Goal: Transaction & Acquisition: Purchase product/service

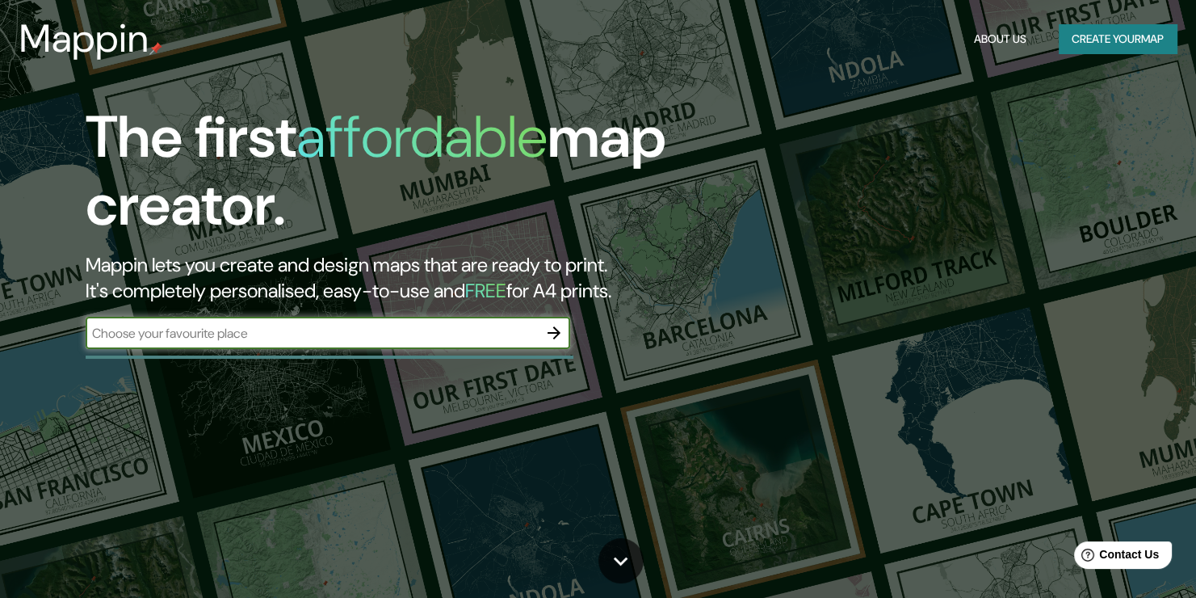
click at [354, 342] on input "text" at bounding box center [312, 333] width 452 height 19
click at [445, 339] on input "text" at bounding box center [312, 333] width 452 height 19
click at [526, 329] on input "text" at bounding box center [312, 333] width 452 height 19
click at [570, 327] on div "The first affordable map creator. Mappin lets you create and design maps that a…" at bounding box center [385, 234] width 718 height 262
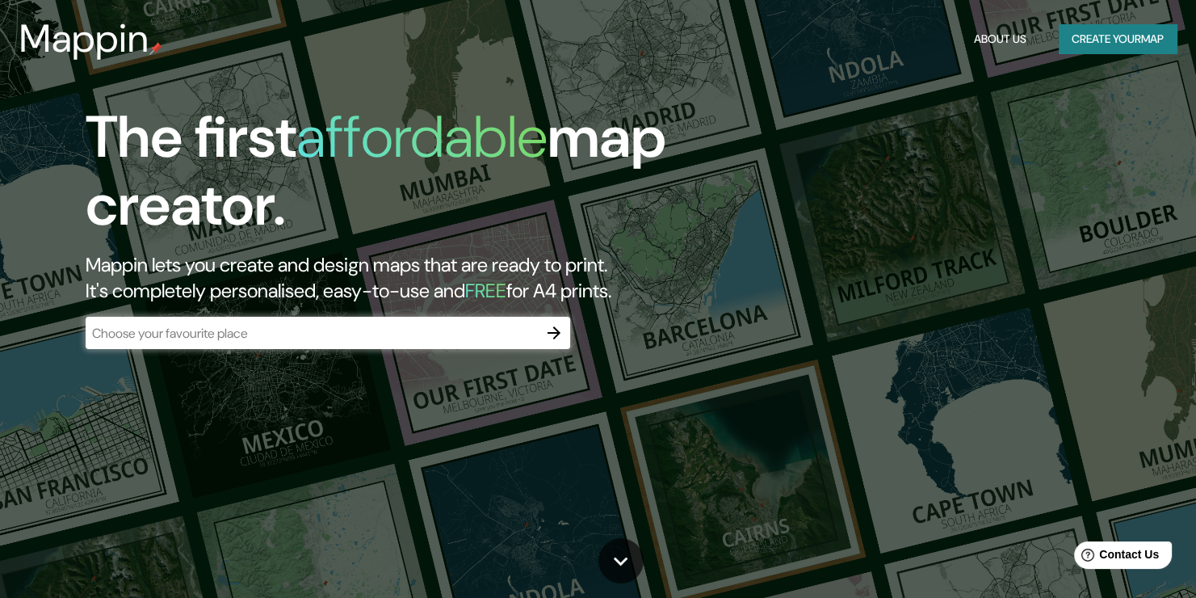
click at [555, 330] on icon "button" at bounding box center [553, 332] width 19 height 19
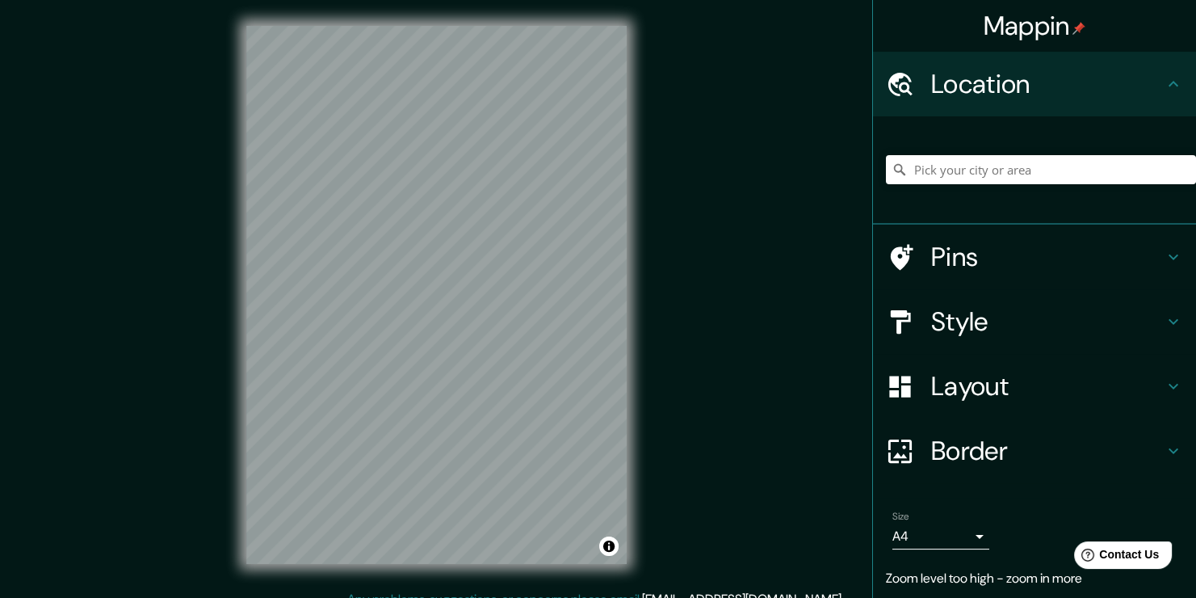
click at [932, 197] on div at bounding box center [1041, 169] width 310 height 81
click at [927, 174] on input "Pick your city or area" at bounding box center [1041, 169] width 310 height 29
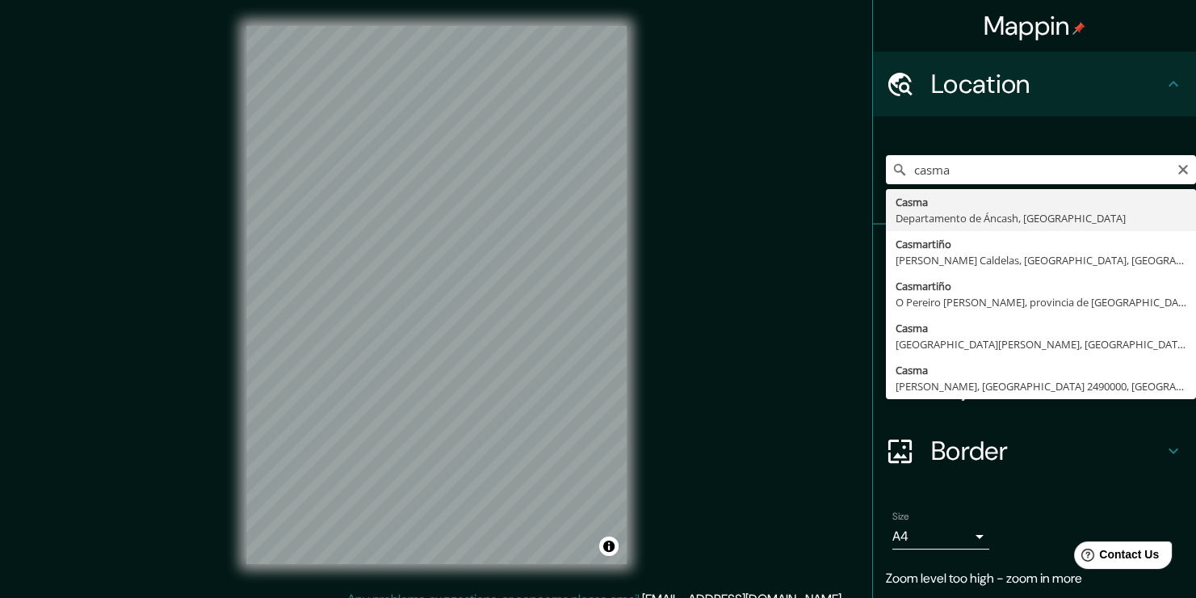
type input "Casma, [GEOGRAPHIC_DATA], [GEOGRAPHIC_DATA]"
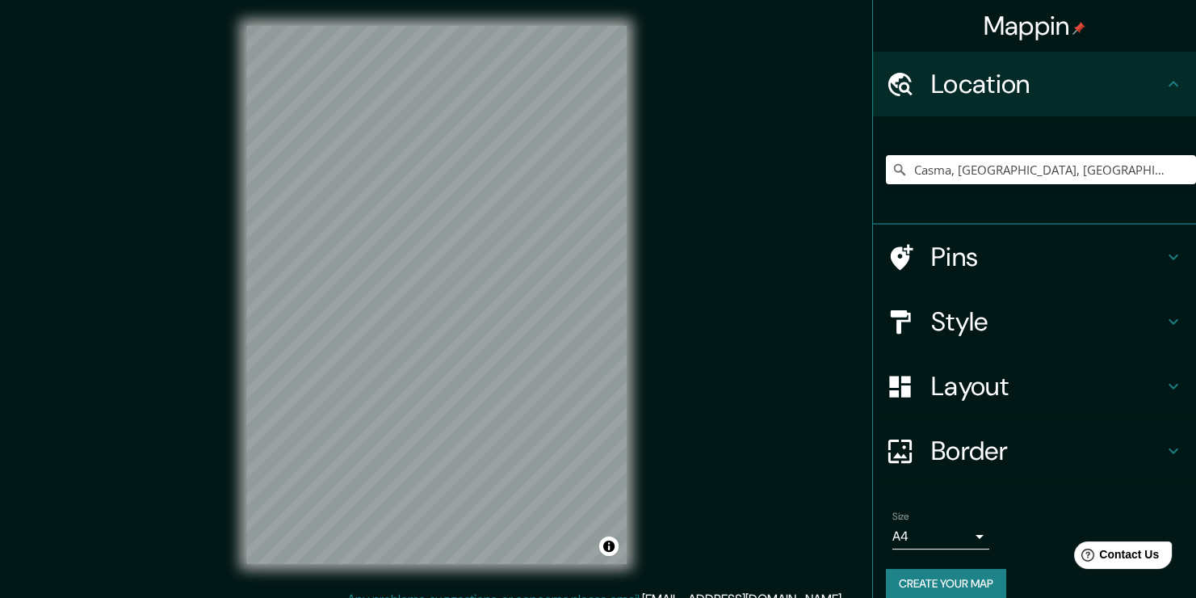
click at [973, 271] on h4 "Pins" at bounding box center [1047, 257] width 233 height 32
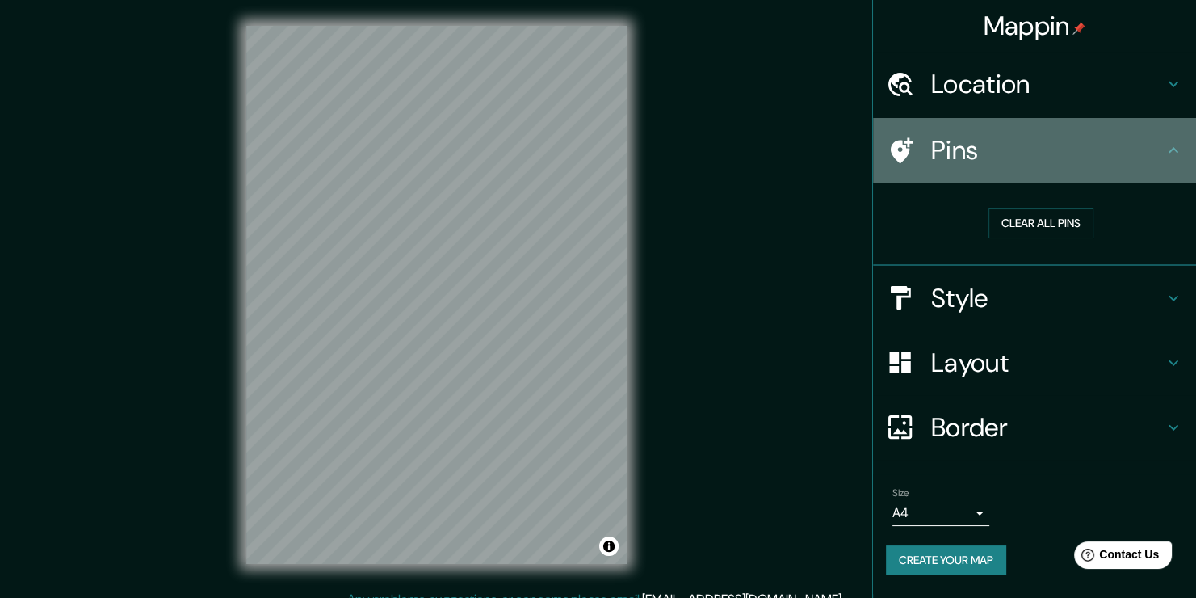
click at [1099, 143] on h4 "Pins" at bounding box center [1047, 150] width 233 height 32
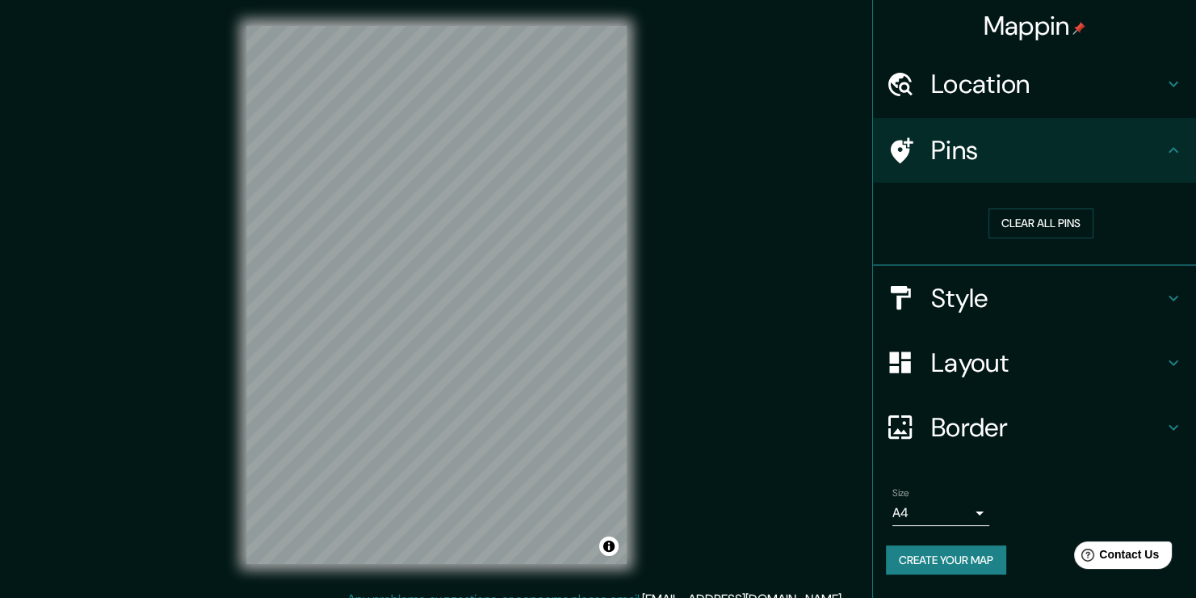
click at [1191, 161] on div "Pins" at bounding box center [1034, 150] width 323 height 65
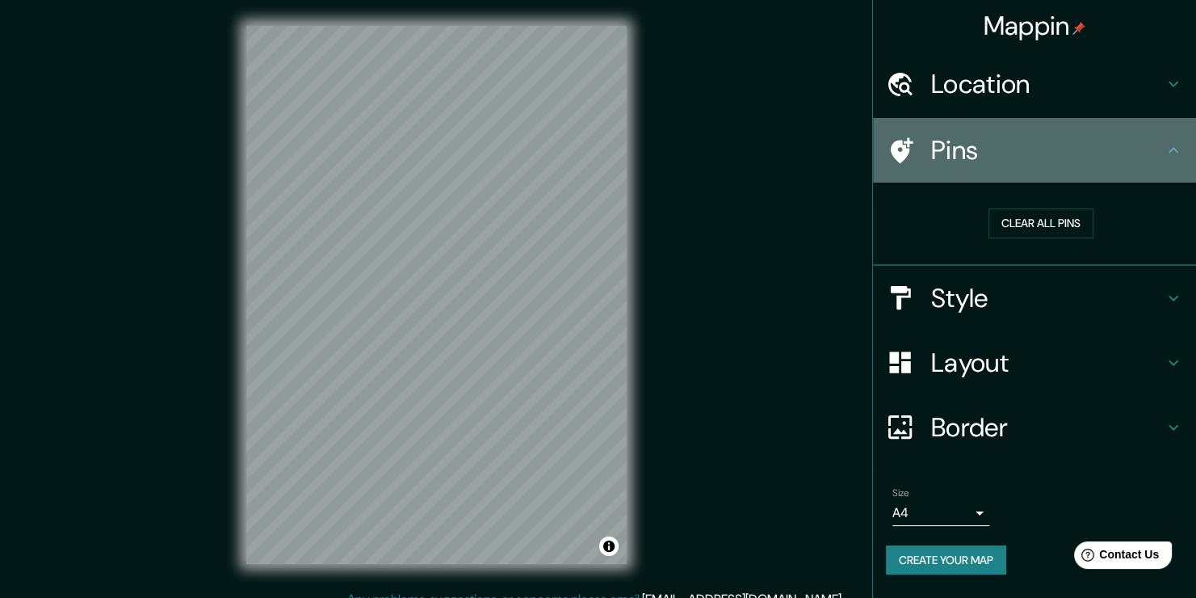
click at [1167, 149] on icon at bounding box center [1173, 150] width 19 height 19
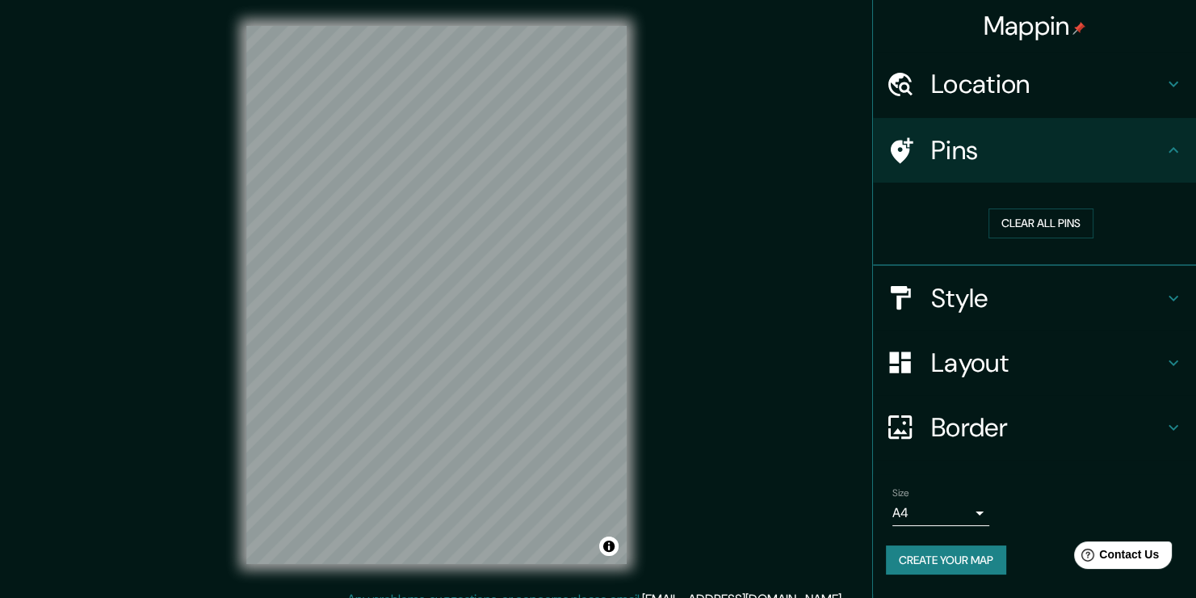
click at [1175, 149] on icon at bounding box center [1173, 150] width 10 height 6
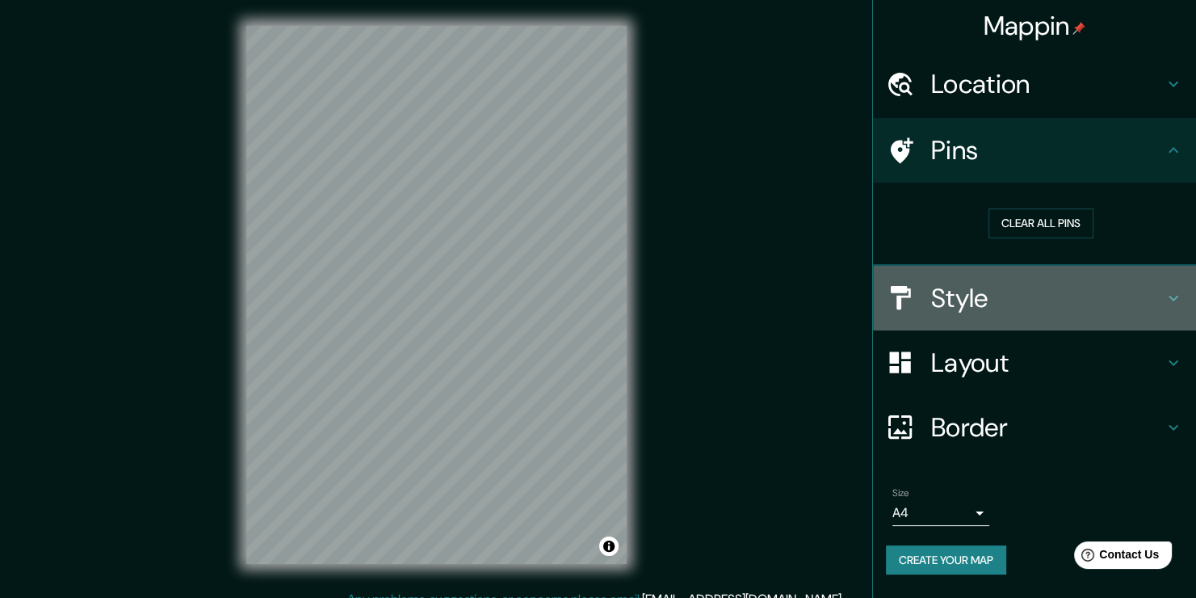
click at [1142, 307] on h4 "Style" at bounding box center [1047, 298] width 233 height 32
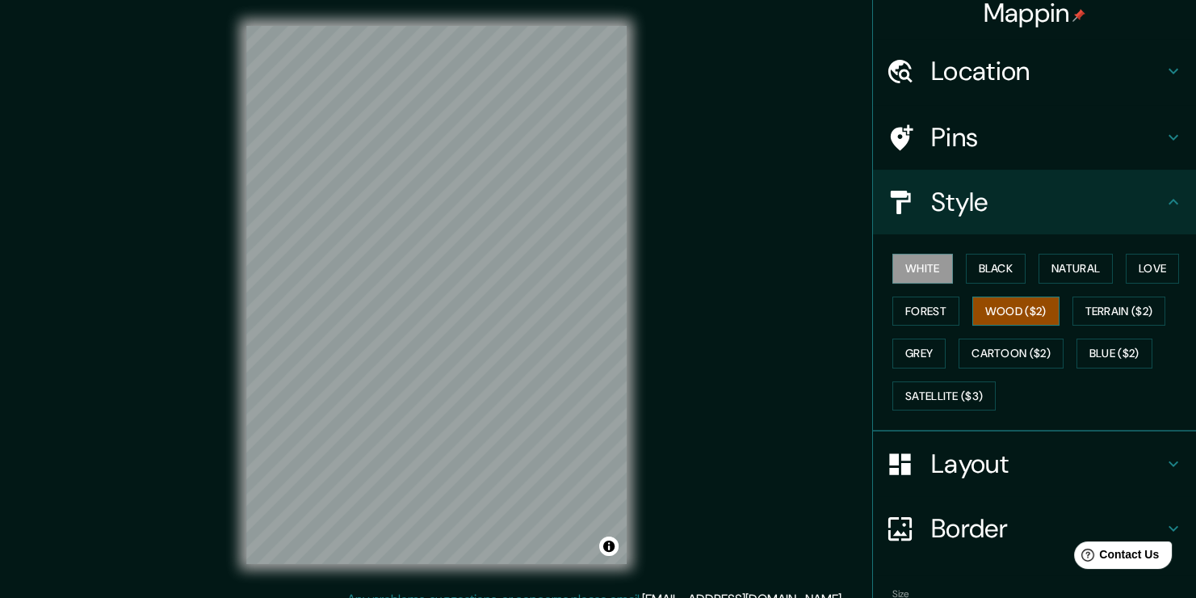
scroll to position [53, 0]
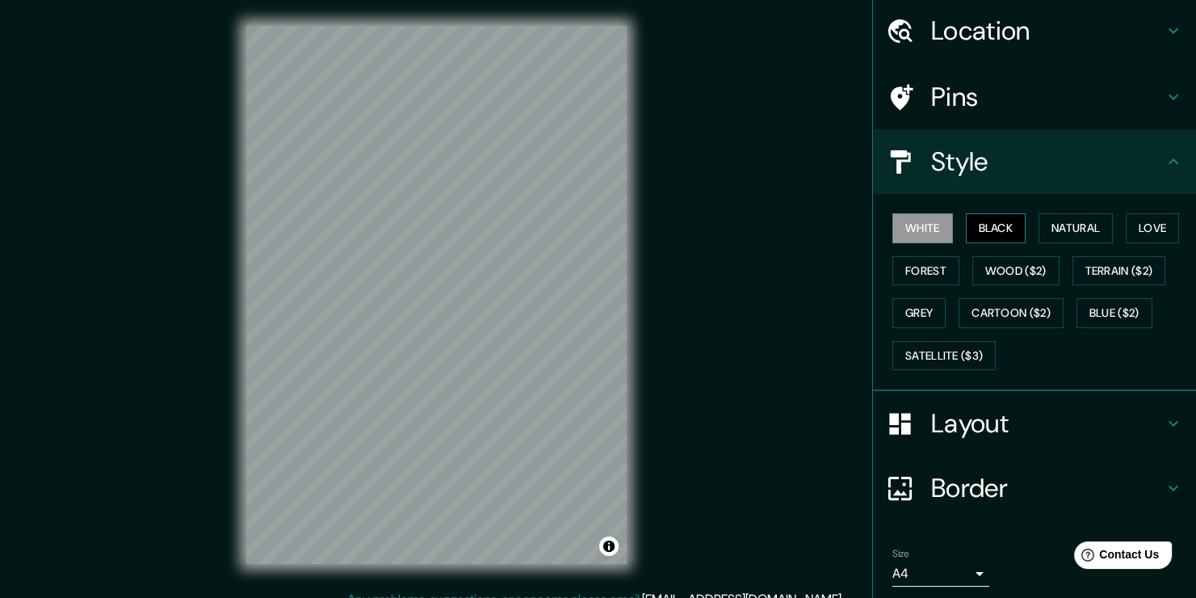
click at [1000, 216] on button "Black" at bounding box center [996, 228] width 61 height 30
click at [1088, 417] on h4 "Layout" at bounding box center [1047, 423] width 233 height 32
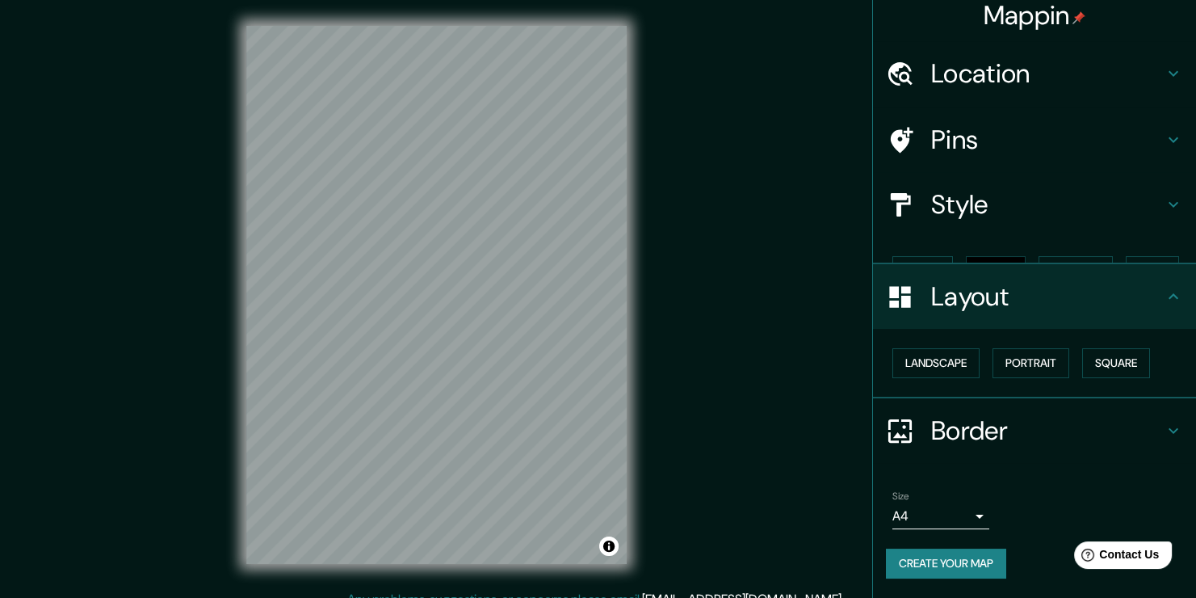
scroll to position [0, 0]
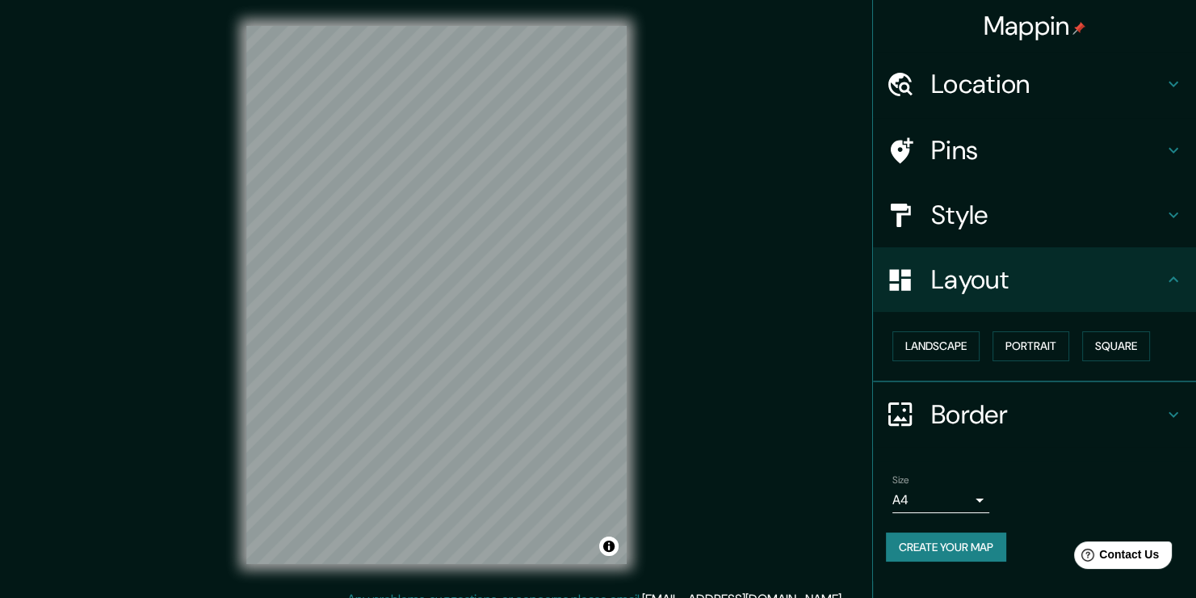
click at [1025, 429] on h4 "Border" at bounding box center [1047, 414] width 233 height 32
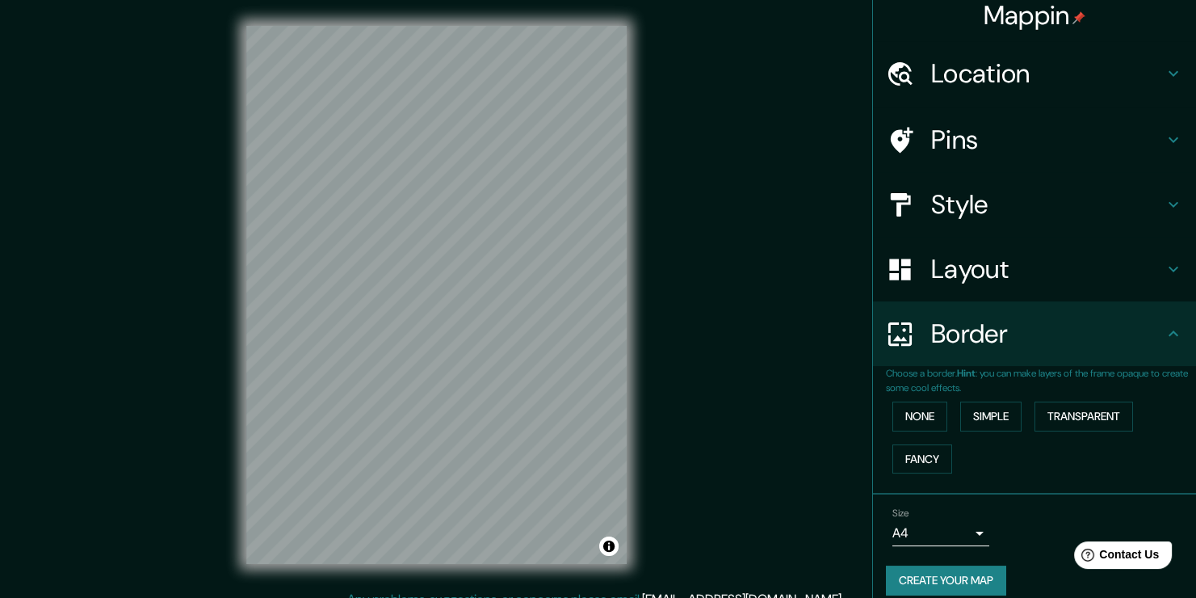
scroll to position [26, 0]
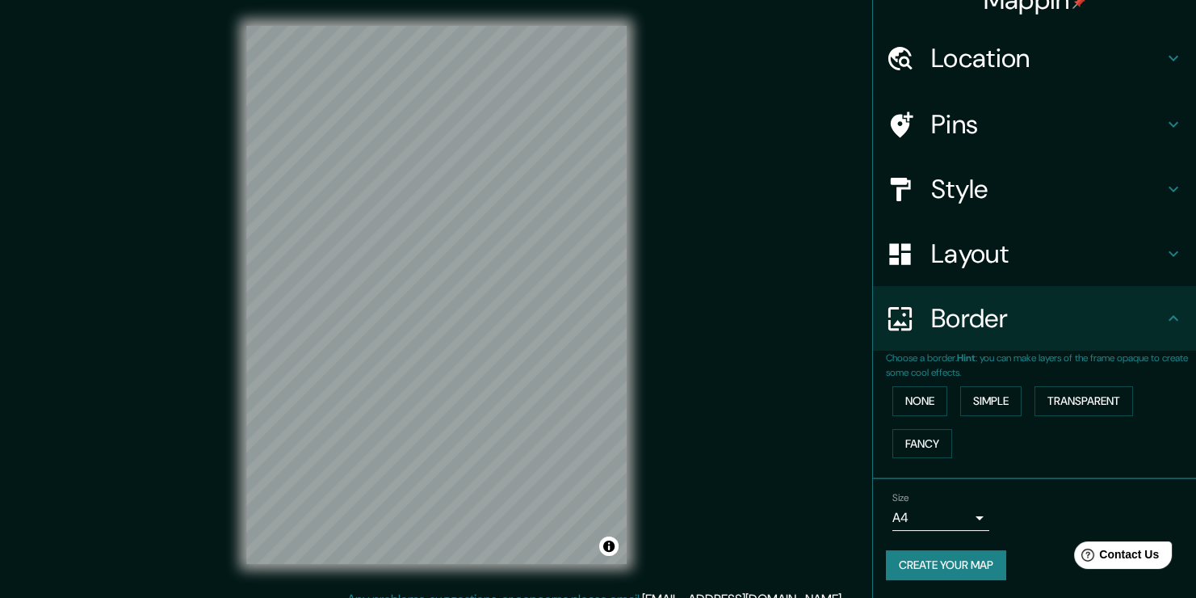
click at [955, 511] on body "Mappin Location [GEOGRAPHIC_DATA], [GEOGRAPHIC_DATA], [GEOGRAPHIC_DATA] Pins St…" at bounding box center [598, 299] width 1196 height 598
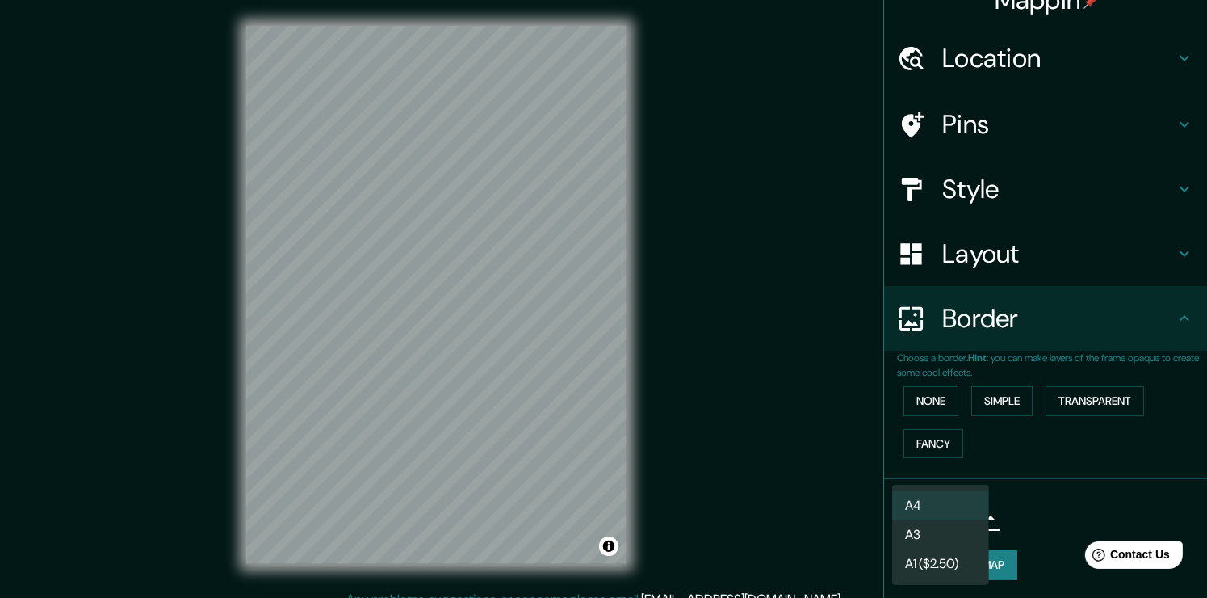
click at [926, 526] on li "A3" at bounding box center [940, 534] width 97 height 29
type input "a4"
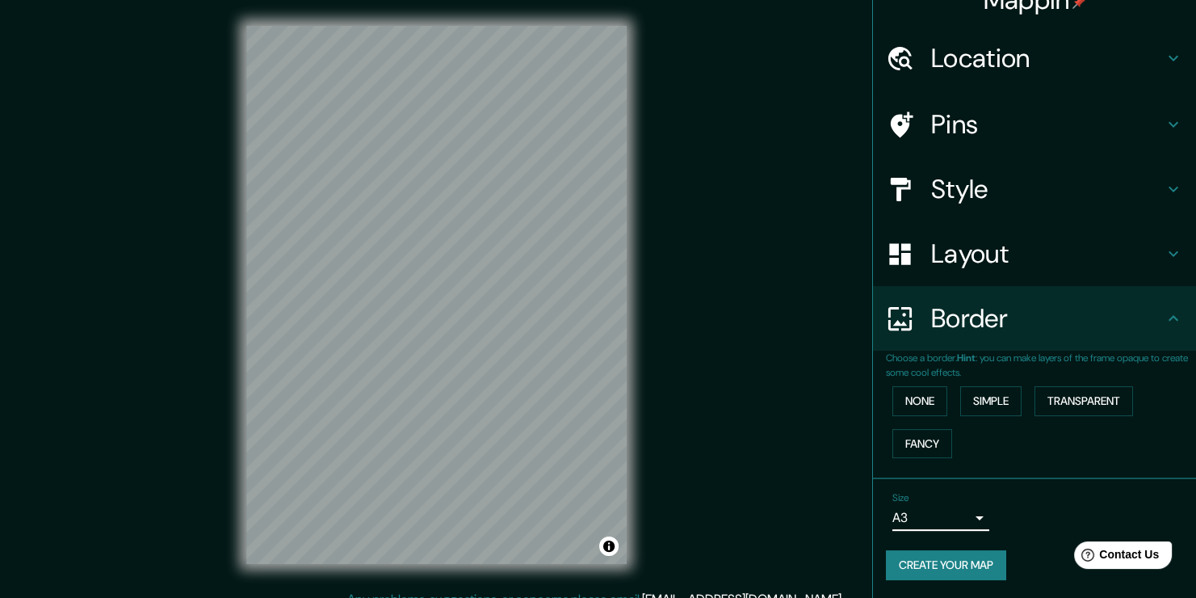
click at [1007, 286] on div "Border" at bounding box center [1034, 318] width 323 height 65
click at [1017, 268] on h4 "Layout" at bounding box center [1047, 253] width 233 height 32
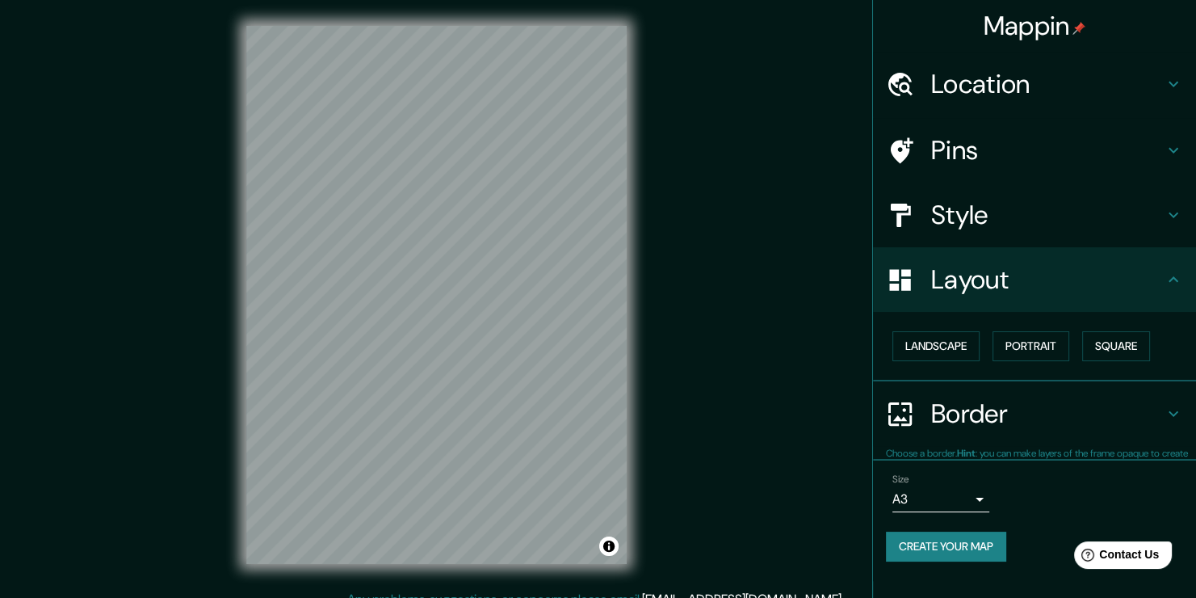
scroll to position [0, 0]
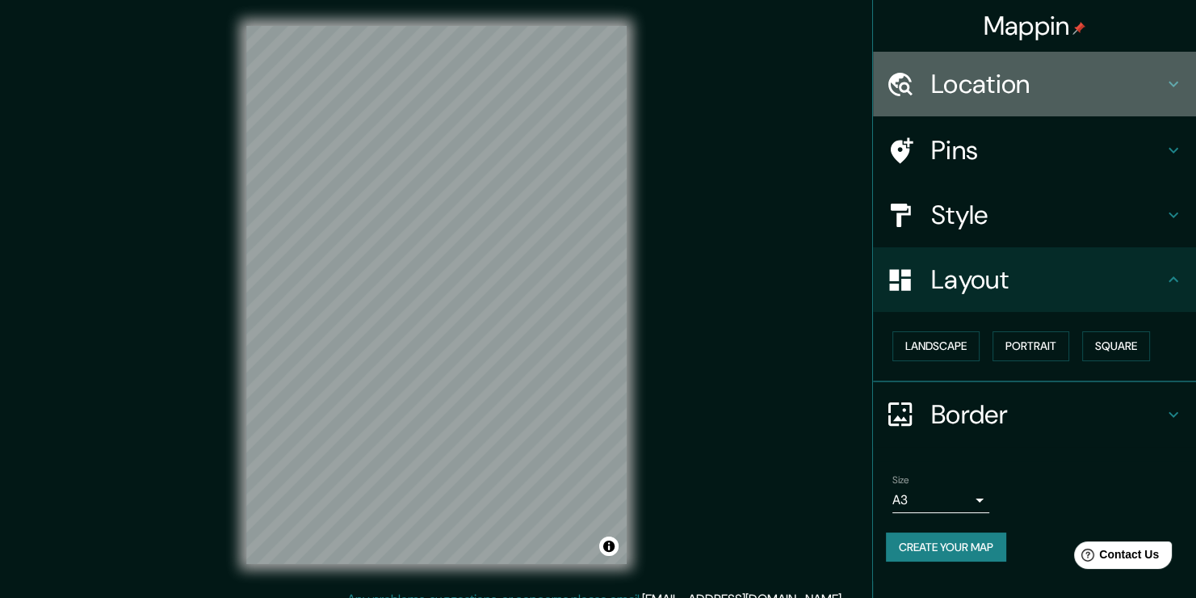
click at [1055, 100] on div "Location" at bounding box center [1034, 84] width 323 height 65
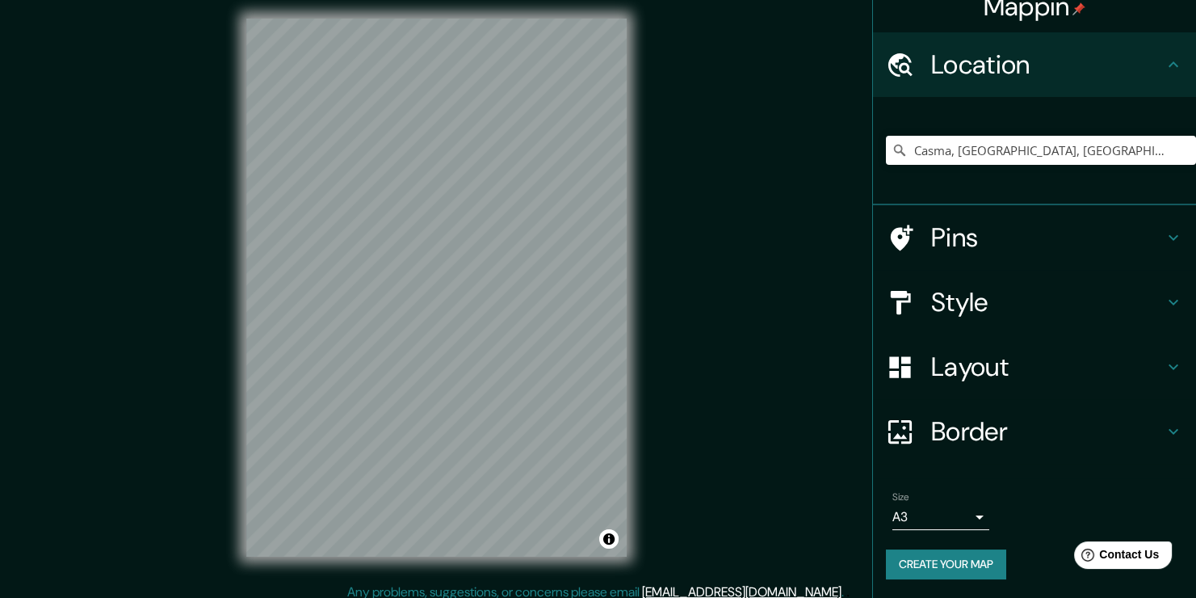
scroll to position [18, 0]
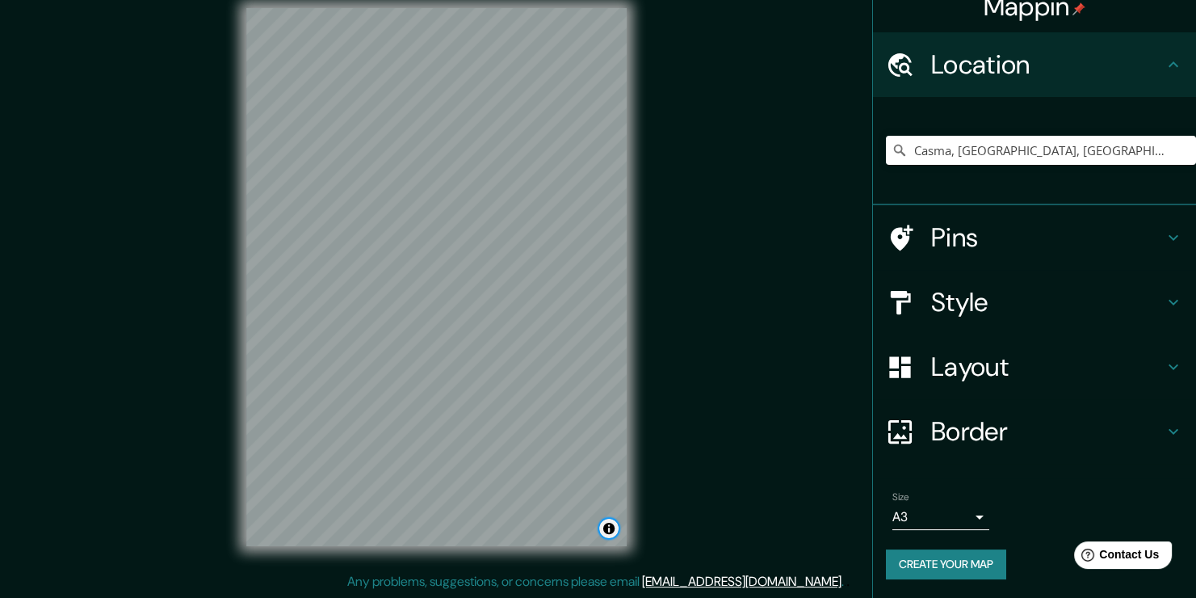
click at [610, 521] on button "Toggle attribution" at bounding box center [608, 527] width 19 height 19
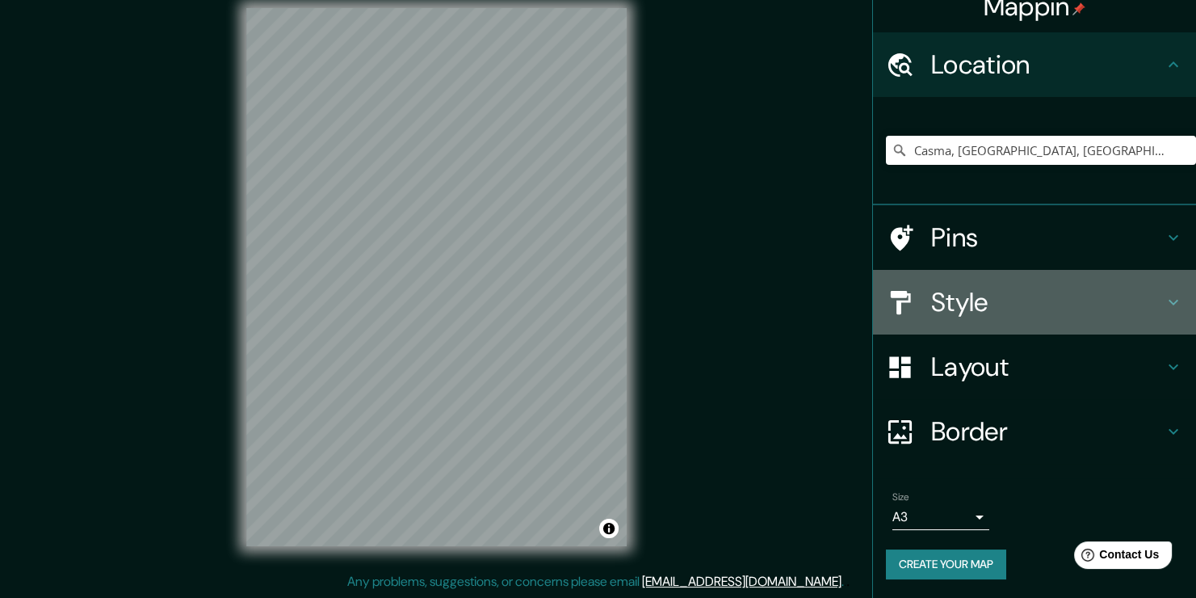
click at [958, 294] on h4 "Style" at bounding box center [1047, 302] width 233 height 32
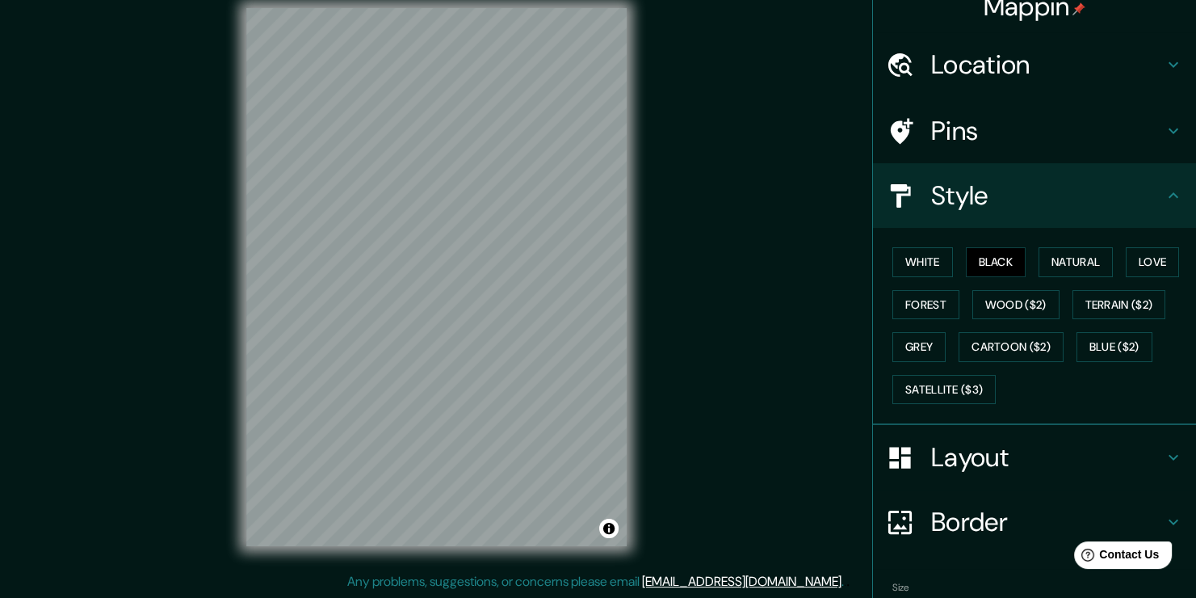
click at [948, 191] on h4 "Style" at bounding box center [1047, 195] width 233 height 32
drag, startPoint x: 949, startPoint y: 263, endPoint x: 932, endPoint y: 266, distance: 17.3
click at [946, 264] on div "White Black Natural Love Forest Wood ($2) Terrain ($2) Grey Cartoon ($2) Blue (…" at bounding box center [1041, 326] width 310 height 170
click at [932, 266] on button "White" at bounding box center [922, 262] width 61 height 30
click at [734, 530] on div "Mappin Location [GEOGRAPHIC_DATA], [GEOGRAPHIC_DATA], [GEOGRAPHIC_DATA] Pins St…" at bounding box center [598, 289] width 1196 height 615
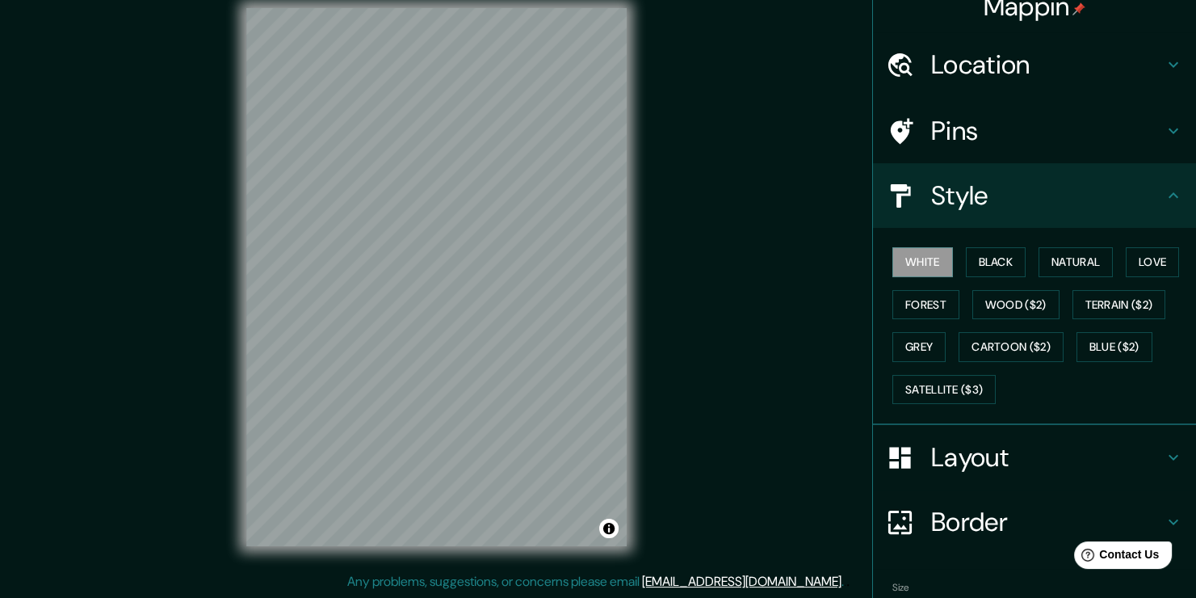
click at [730, 0] on html "Mappin Location [GEOGRAPHIC_DATA], [GEOGRAPHIC_DATA], [GEOGRAPHIC_DATA] Pins St…" at bounding box center [598, 281] width 1196 height 598
click at [974, 254] on button "Black" at bounding box center [996, 262] width 61 height 30
click at [631, 400] on div "© Mapbox © OpenStreetMap Improve this map" at bounding box center [436, 276] width 432 height 589
click at [156, 18] on div "Mappin Location [GEOGRAPHIC_DATA], [GEOGRAPHIC_DATA], [GEOGRAPHIC_DATA] Pins St…" at bounding box center [598, 289] width 1196 height 615
click at [668, 455] on div "Mappin Location [GEOGRAPHIC_DATA], [GEOGRAPHIC_DATA], [GEOGRAPHIC_DATA] Pins St…" at bounding box center [598, 289] width 1196 height 615
